Goal: Task Accomplishment & Management: Manage account settings

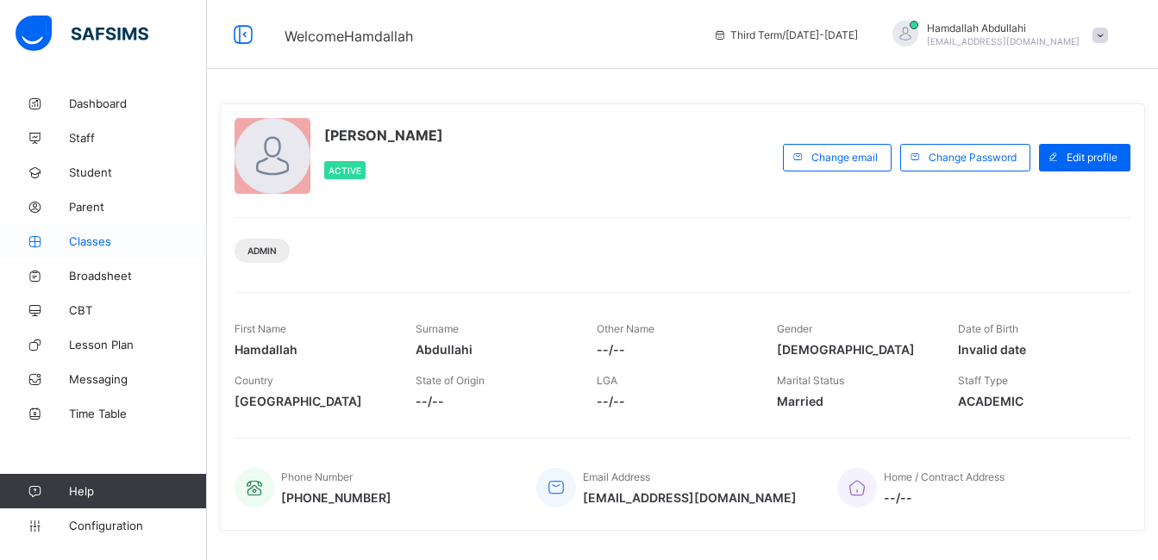
click at [94, 245] on span "Classes" at bounding box center [138, 242] width 138 height 14
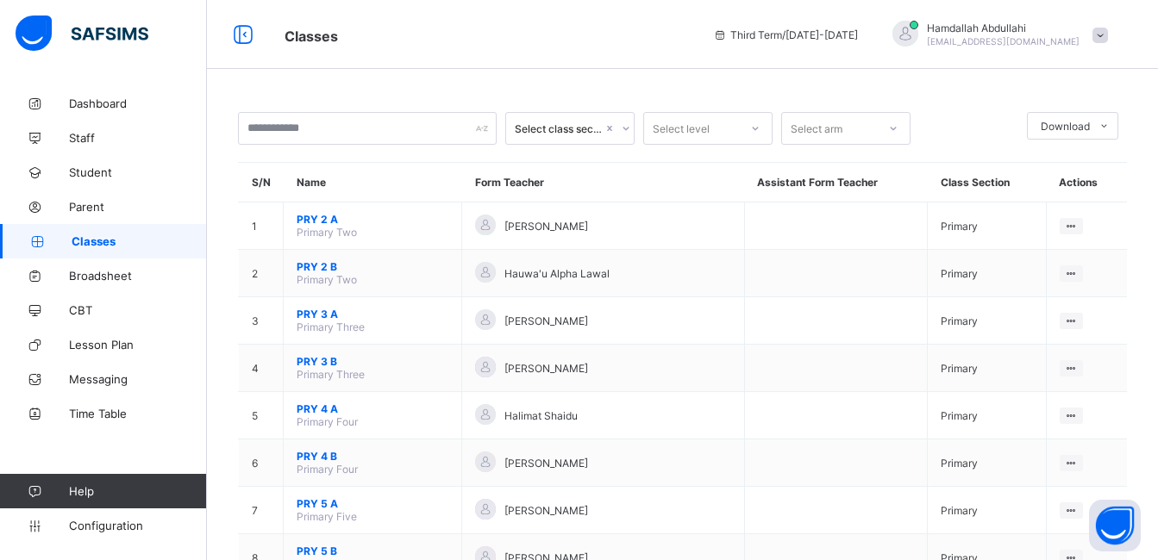
scroll to position [444, 0]
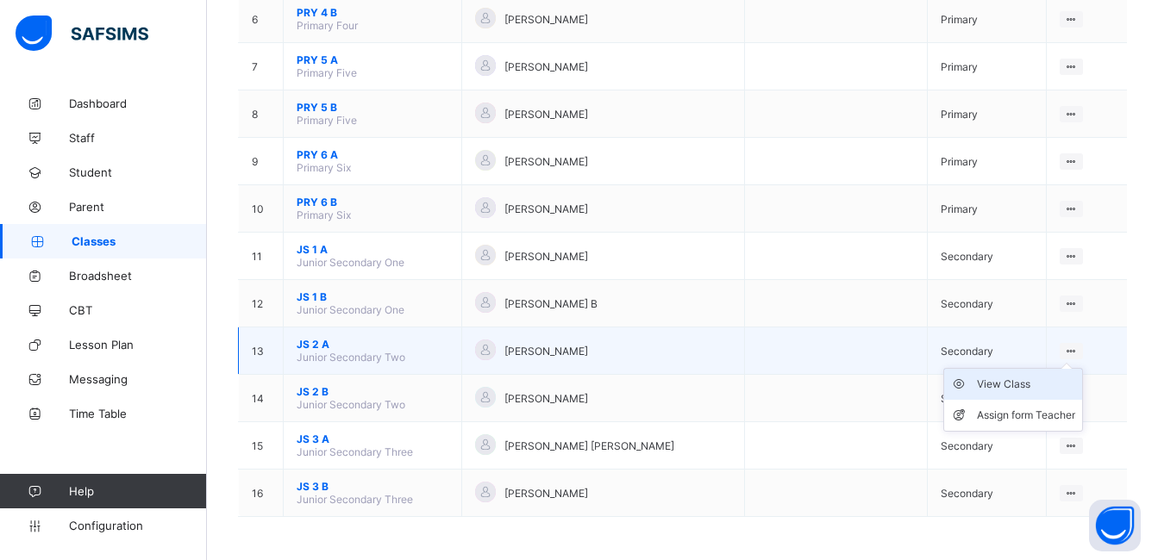
click at [1019, 381] on div "View Class" at bounding box center [1026, 384] width 98 height 17
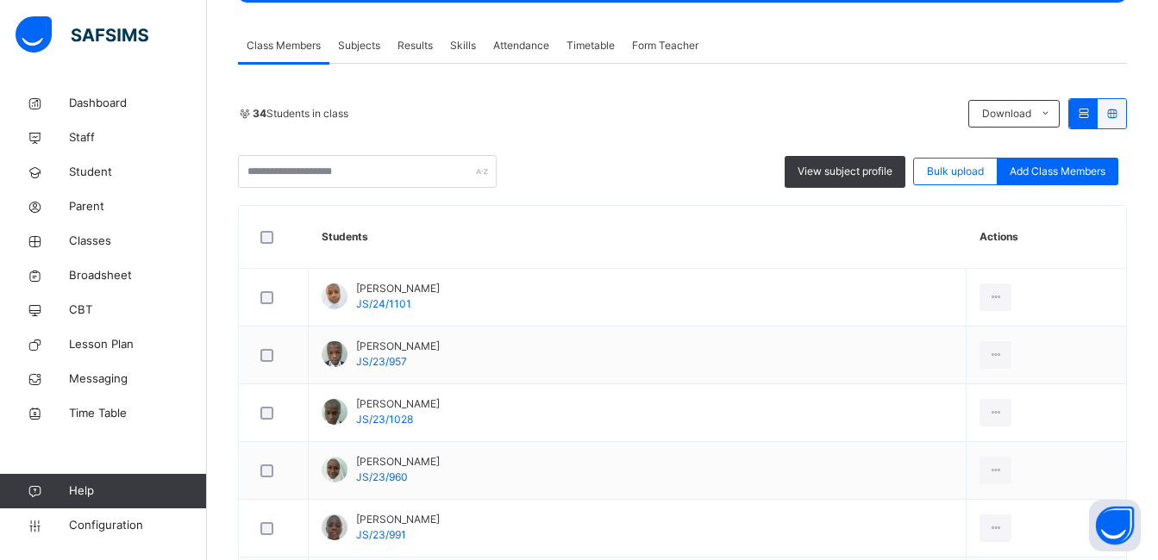
scroll to position [552, 0]
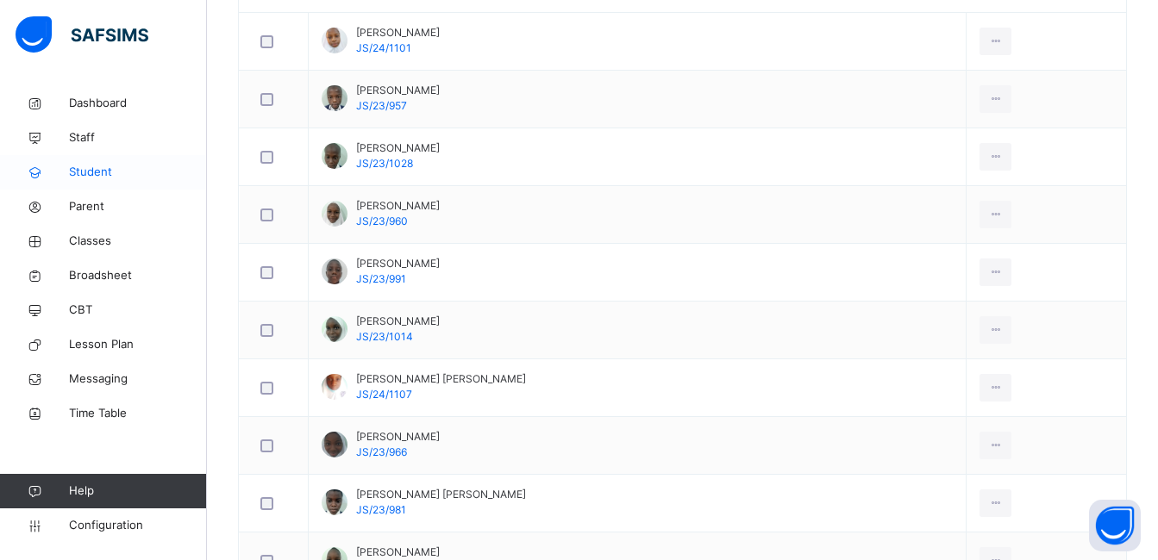
click at [87, 163] on link "Student" at bounding box center [103, 172] width 207 height 34
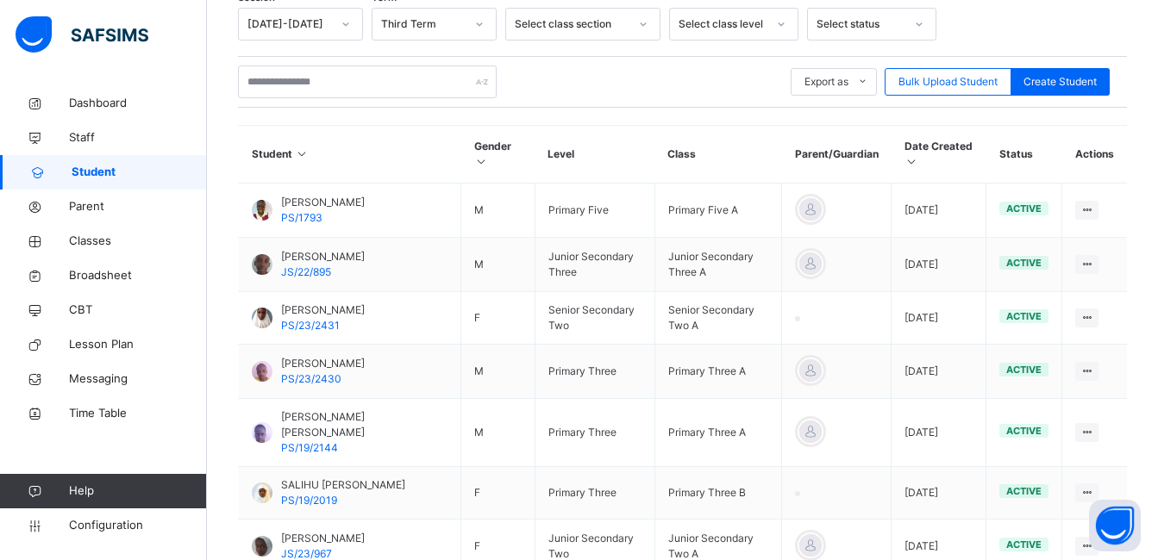
scroll to position [226, 0]
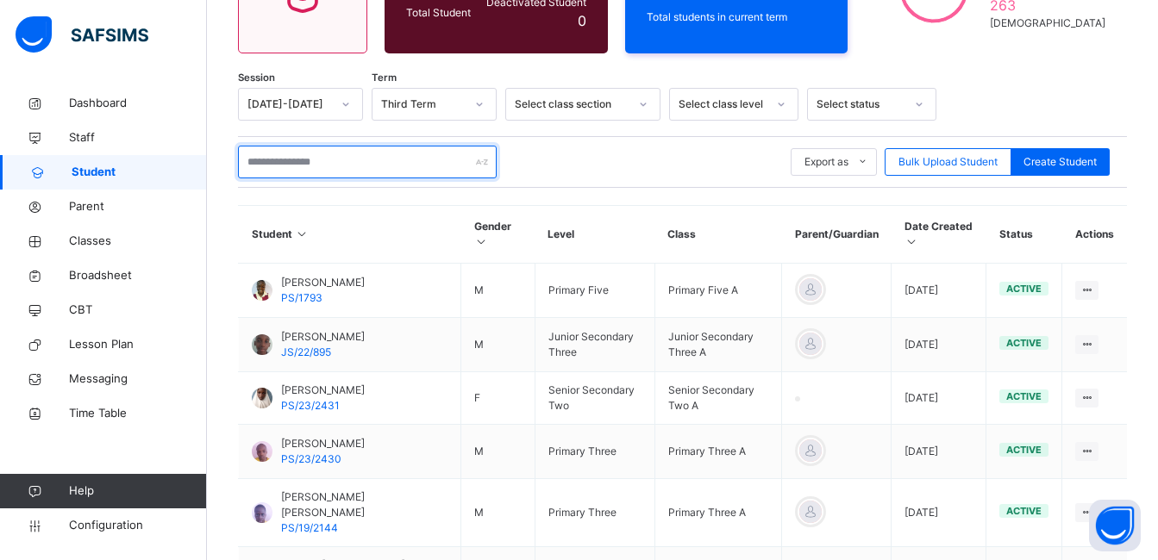
click at [379, 150] on input "text" at bounding box center [367, 162] width 259 height 33
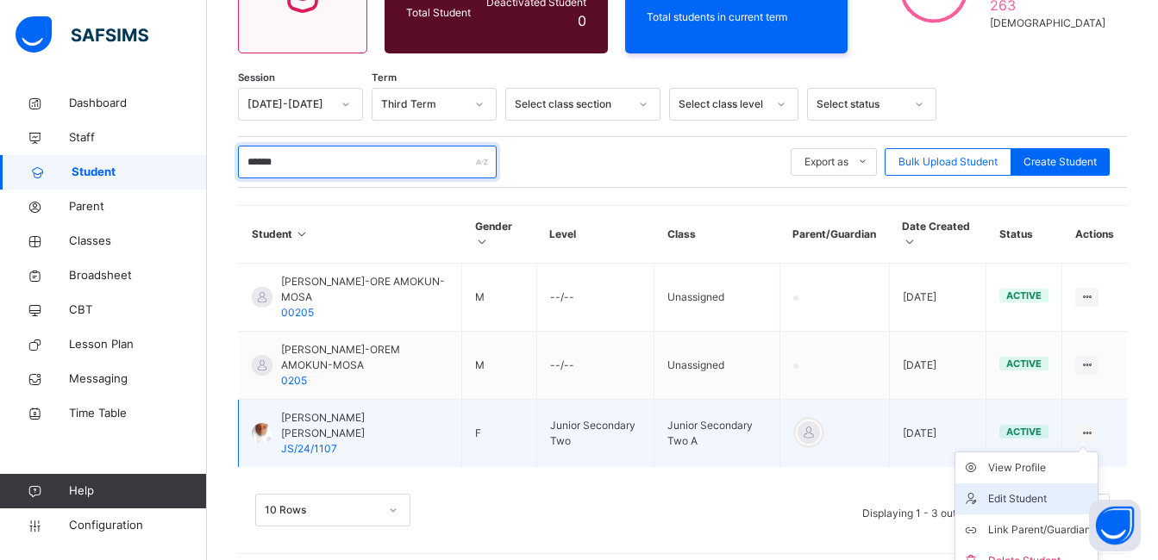
type input "******"
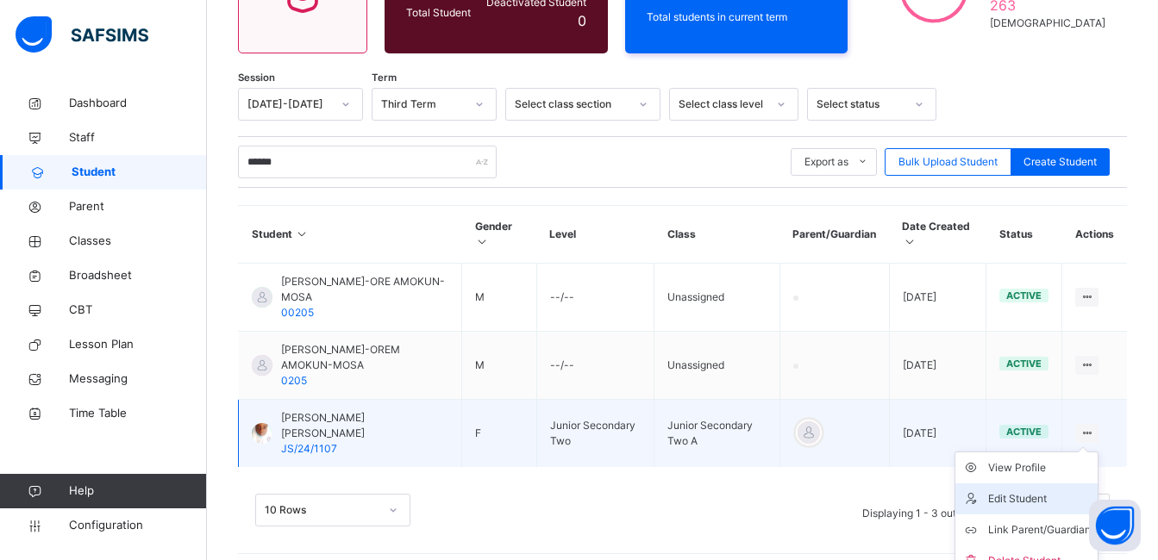
click at [1038, 491] on div "Edit Student" at bounding box center [1039, 499] width 103 height 17
select select "**"
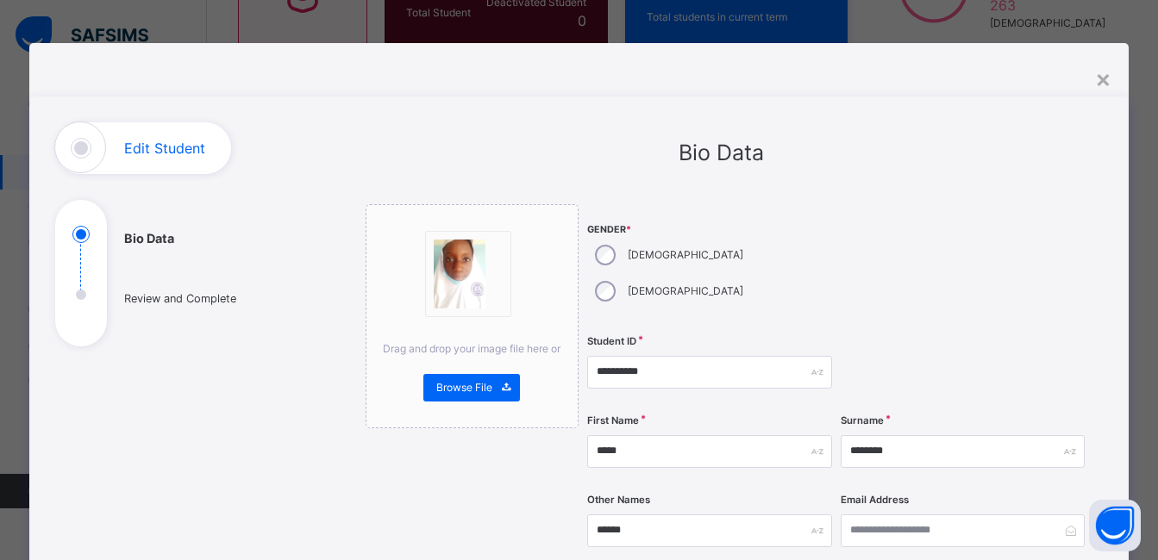
scroll to position [223, 0]
click at [861, 435] on input "********" at bounding box center [963, 451] width 244 height 33
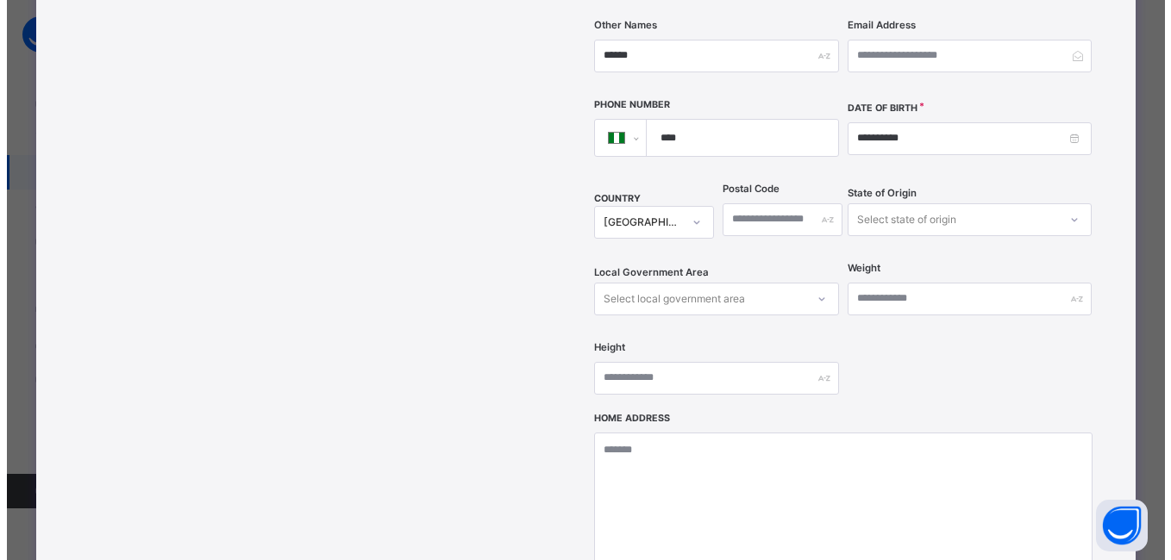
scroll to position [759, 0]
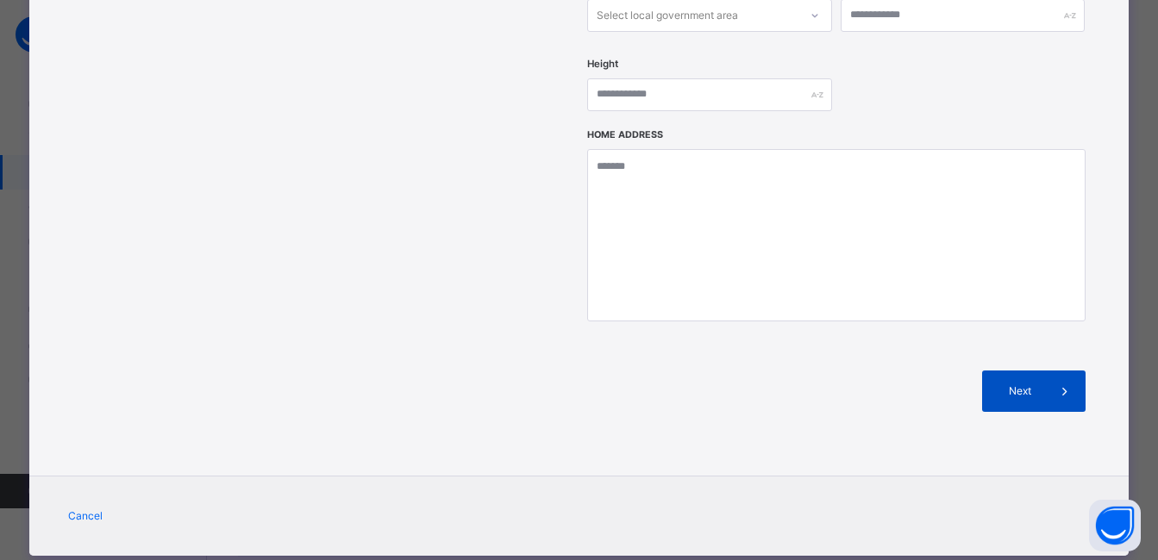
type input "********"
click at [1014, 384] on span "Next" at bounding box center [1019, 392] width 49 height 16
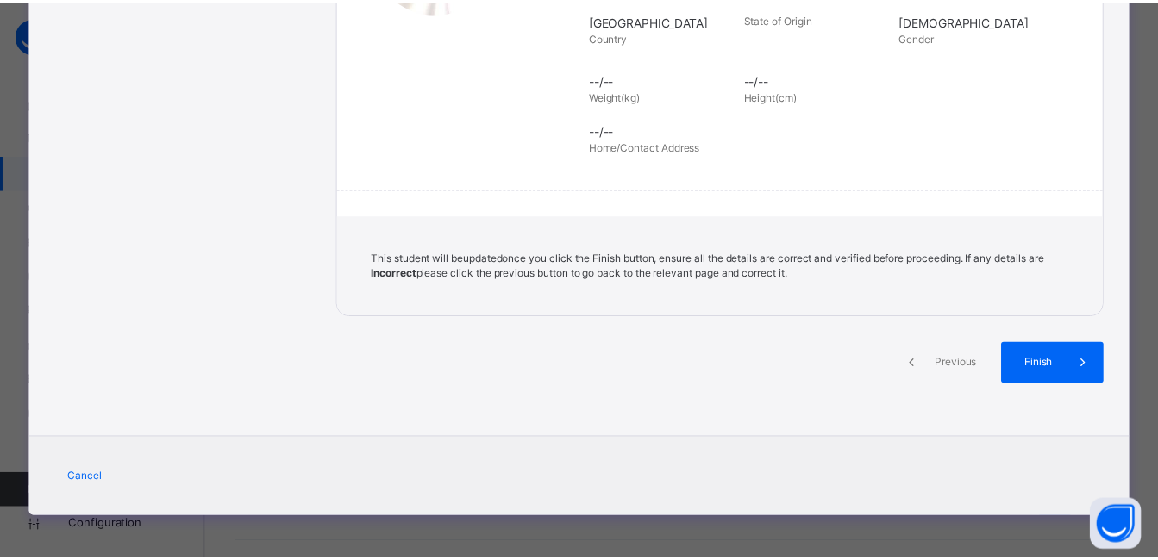
scroll to position [388, 0]
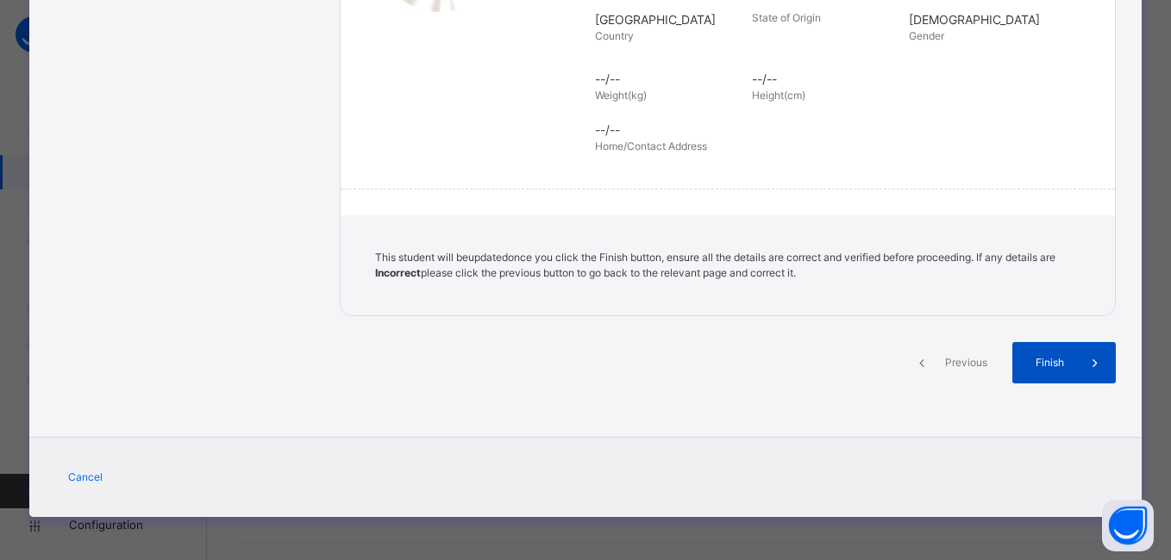
click at [1035, 366] on span "Finish" at bounding box center [1049, 363] width 49 height 16
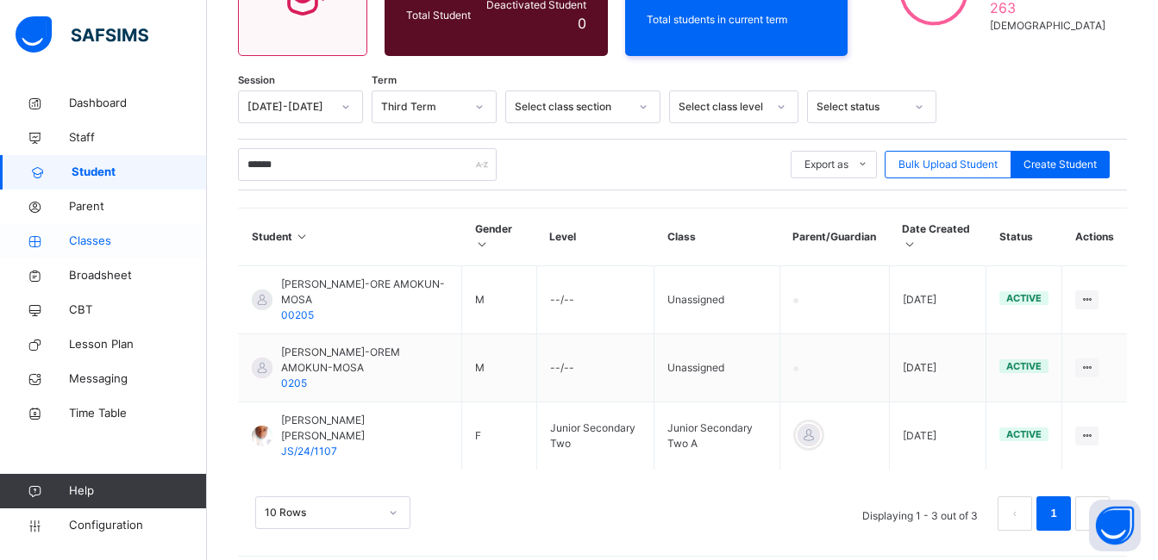
click at [93, 244] on span "Classes" at bounding box center [138, 241] width 138 height 17
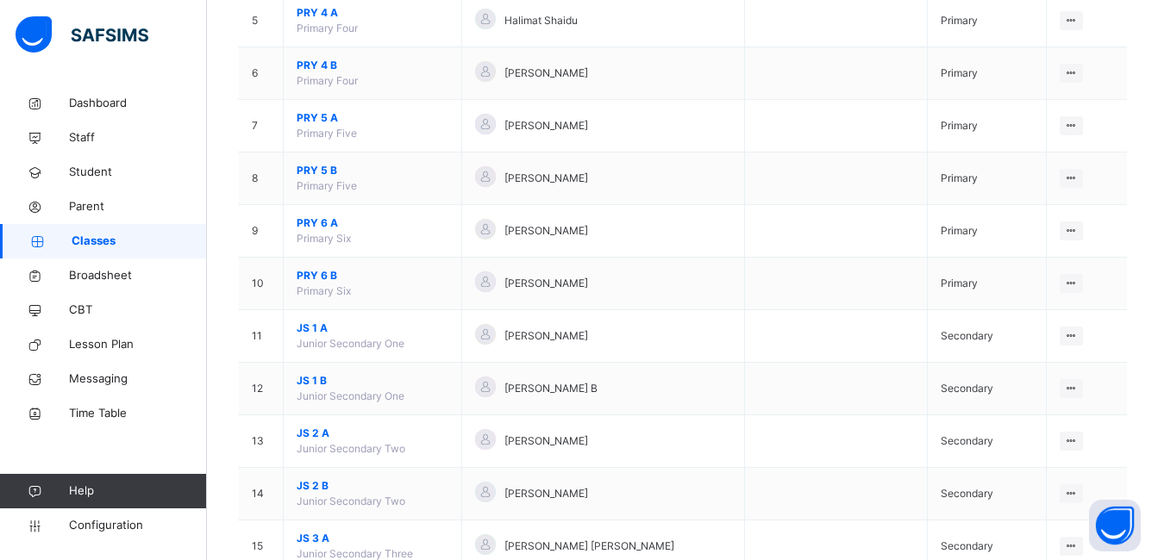
scroll to position [445, 0]
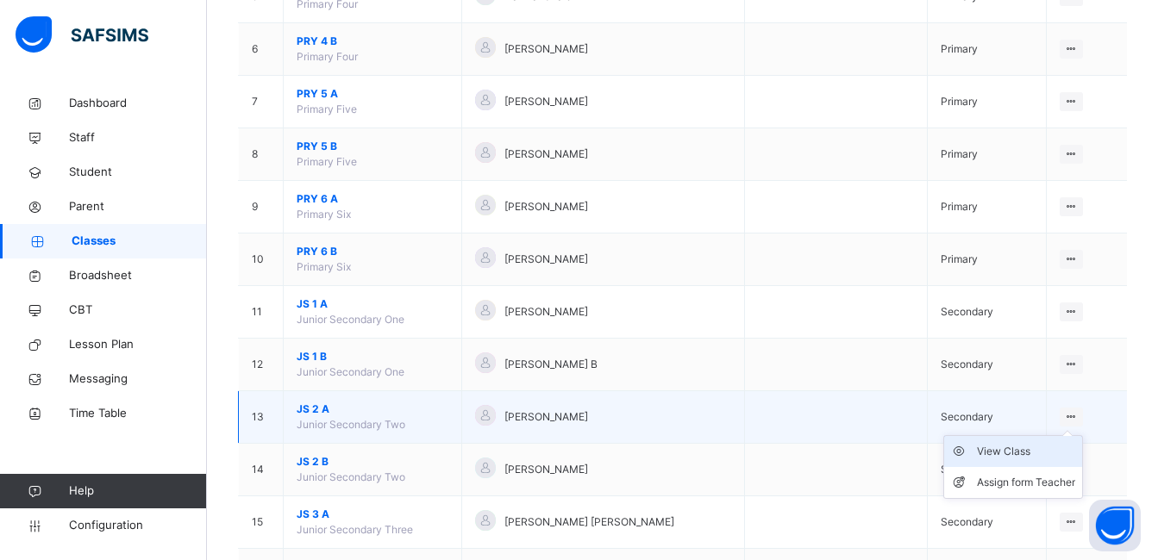
click at [1016, 454] on div "View Class" at bounding box center [1026, 451] width 98 height 17
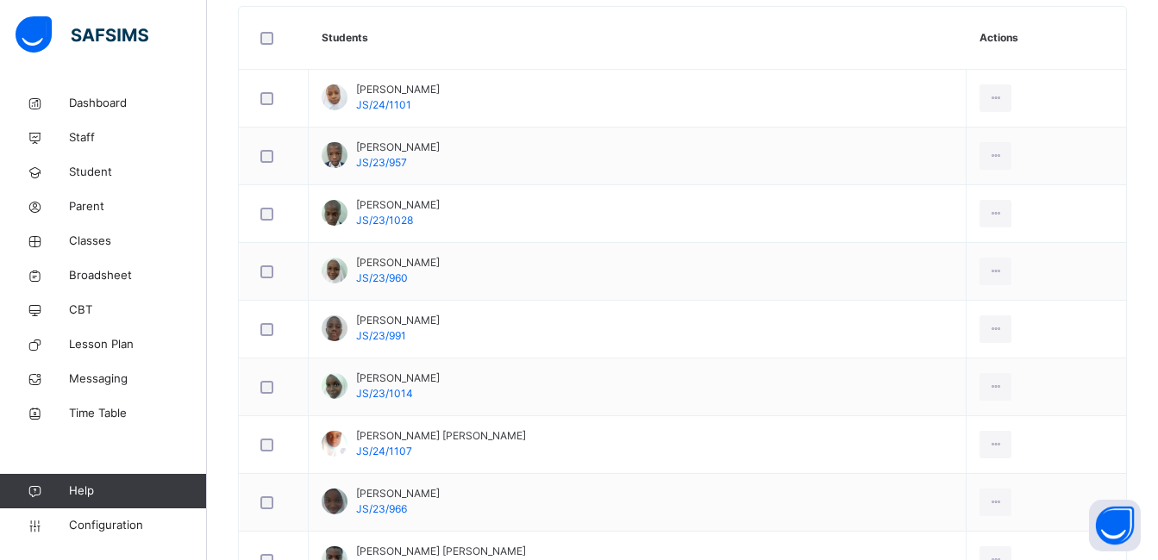
scroll to position [517, 0]
